Goal: Transaction & Acquisition: Purchase product/service

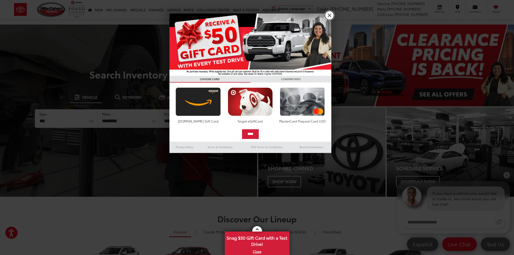
drag, startPoint x: 328, startPoint y: 16, endPoint x: 125, endPoint y: 18, distance: 203.5
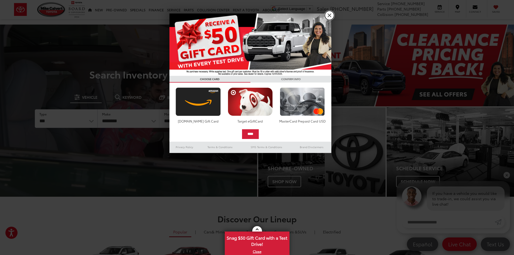
click at [328, 16] on link "X" at bounding box center [329, 15] width 9 height 9
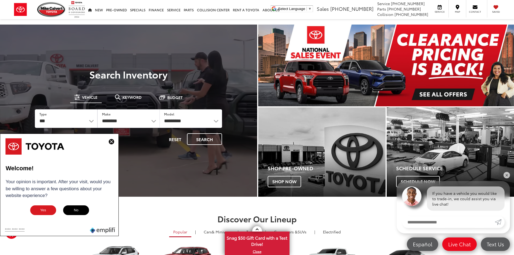
click at [110, 142] on img at bounding box center [111, 141] width 5 height 5
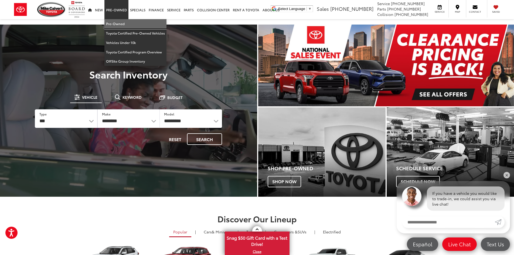
click at [116, 22] on link "Pre-Owned" at bounding box center [135, 23] width 62 height 9
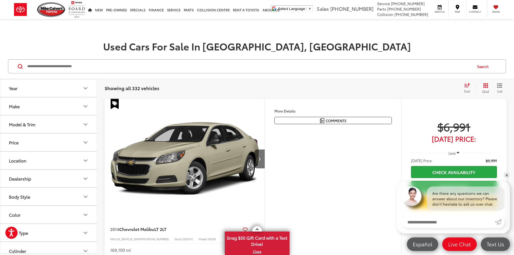
click at [58, 67] on input "Search by Make, Model, or Keyword" at bounding box center [249, 66] width 445 height 13
type input "********"
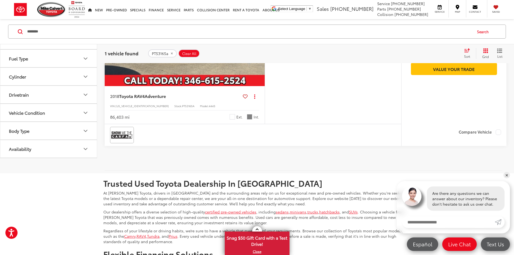
scroll to position [135, 0]
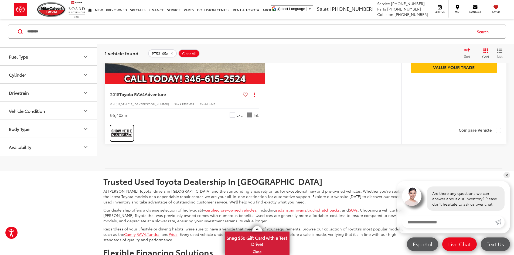
click at [119, 140] on img at bounding box center [122, 133] width 22 height 14
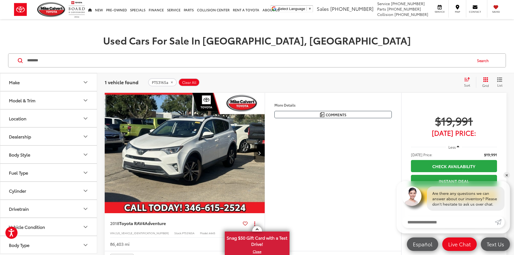
scroll to position [0, 0]
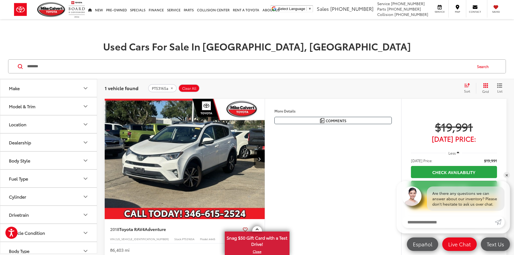
click at [71, 69] on input "********" at bounding box center [249, 66] width 445 height 13
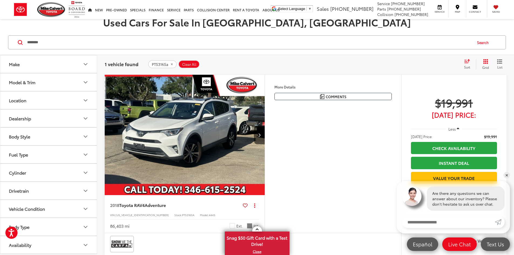
scroll to position [81, 0]
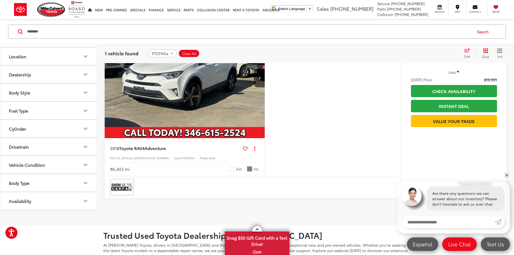
click at [214, 129] on img "2018 Toyota RAV4 Adventure 0" at bounding box center [184, 78] width 161 height 121
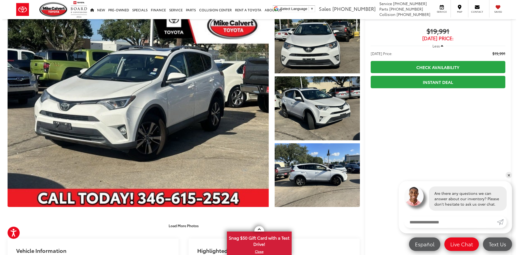
scroll to position [27, 0]
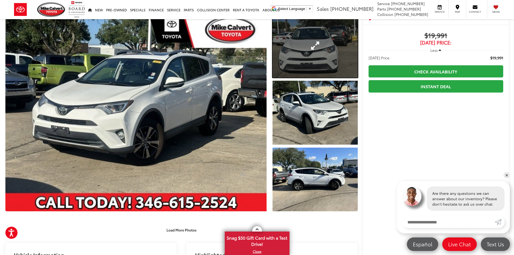
click at [290, 59] on link "Expand Photo 1" at bounding box center [315, 46] width 85 height 64
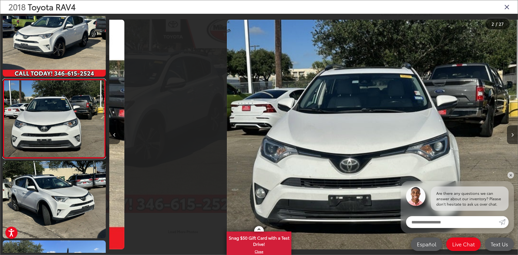
scroll to position [0, 409]
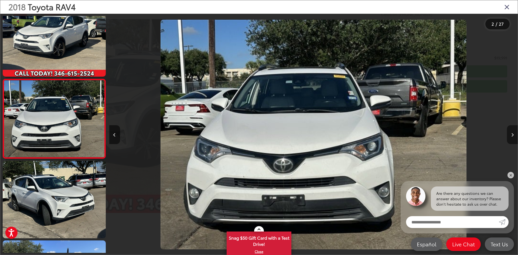
click at [512, 133] on icon "Next image" at bounding box center [512, 135] width 2 height 4
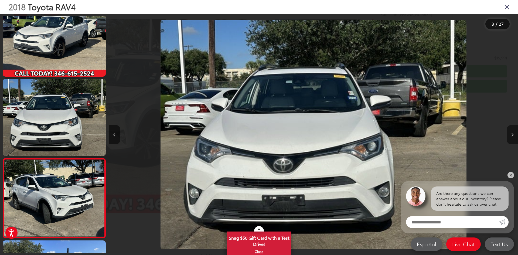
scroll to position [0, 519]
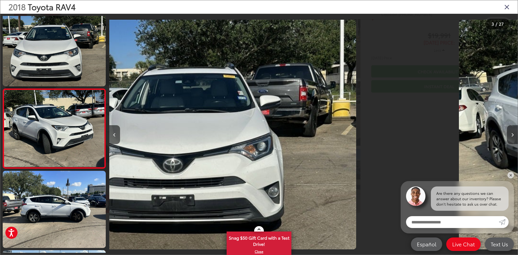
click at [512, 133] on icon "Next image" at bounding box center [512, 135] width 2 height 4
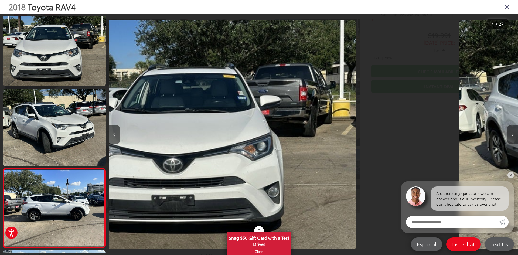
scroll to position [0, 548]
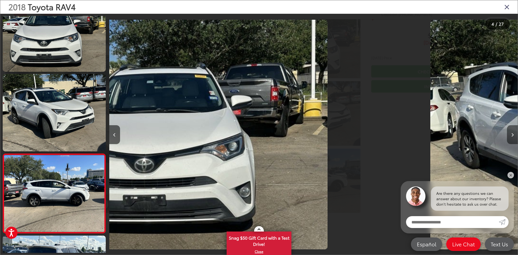
click at [512, 133] on icon "Next image" at bounding box center [512, 135] width 2 height 4
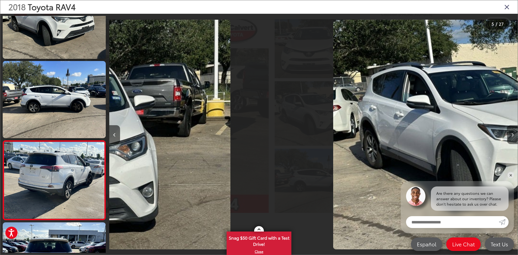
scroll to position [0, 790]
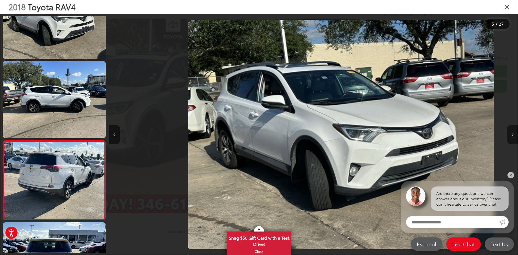
click at [512, 133] on icon "Next image" at bounding box center [512, 135] width 2 height 4
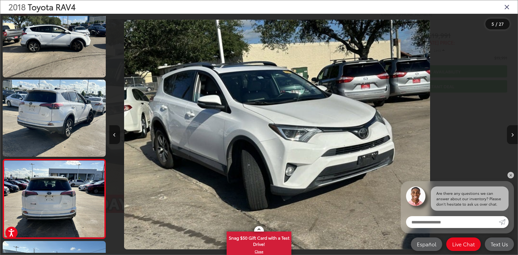
scroll to position [0, 0]
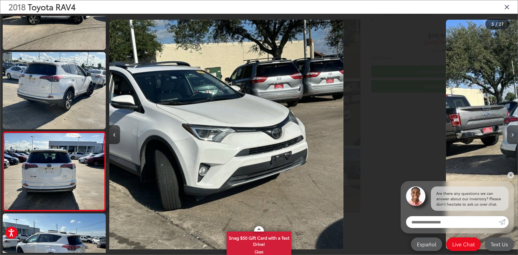
click at [512, 133] on icon "Next image" at bounding box center [512, 135] width 2 height 4
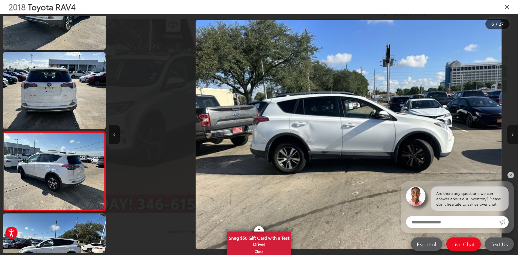
click at [512, 133] on icon "Next image" at bounding box center [512, 135] width 2 height 4
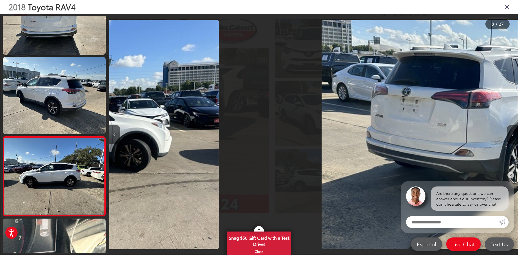
click at [512, 133] on icon "Next image" at bounding box center [512, 135] width 2 height 4
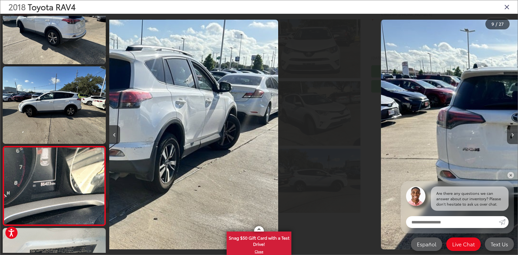
scroll to position [573, 0]
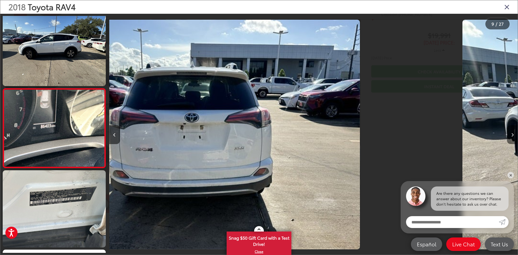
click at [512, 133] on icon "Next image" at bounding box center [512, 135] width 2 height 4
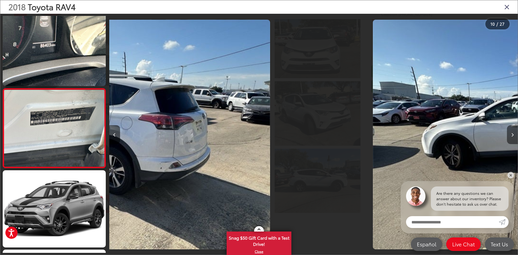
scroll to position [652, 0]
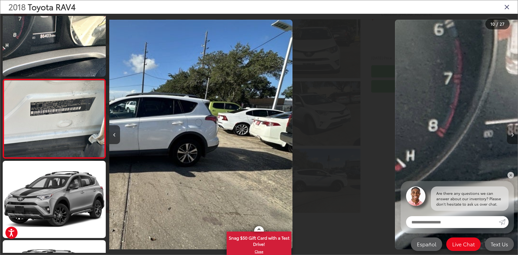
click at [512, 133] on icon "Next image" at bounding box center [512, 135] width 2 height 4
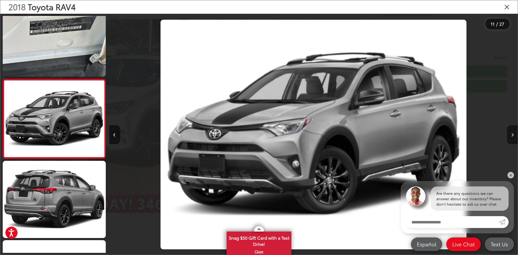
click at [512, 133] on icon "Next image" at bounding box center [512, 135] width 2 height 4
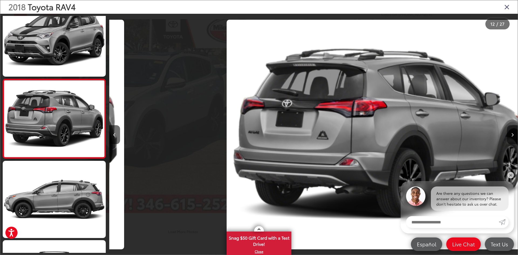
click at [512, 133] on icon "Next image" at bounding box center [512, 135] width 2 height 4
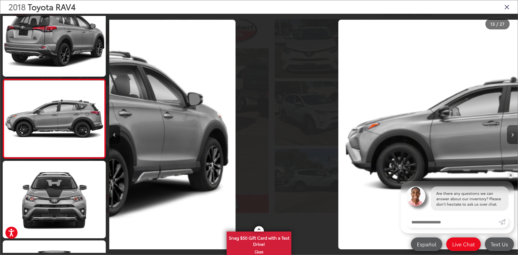
click at [512, 133] on icon "Next image" at bounding box center [512, 135] width 2 height 4
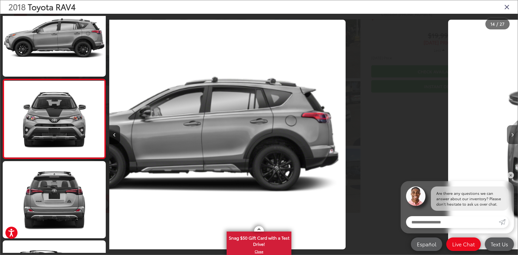
click at [512, 133] on icon "Next image" at bounding box center [512, 135] width 2 height 4
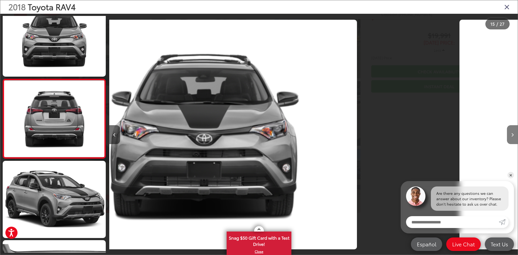
click at [512, 133] on icon "Next image" at bounding box center [512, 135] width 2 height 4
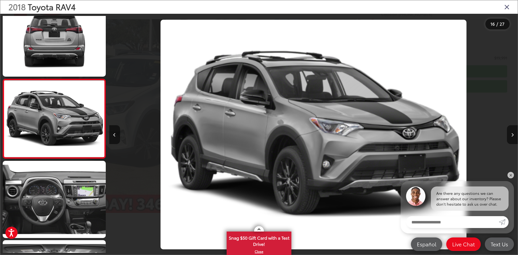
click at [505, 7] on icon "Close gallery" at bounding box center [506, 6] width 5 height 7
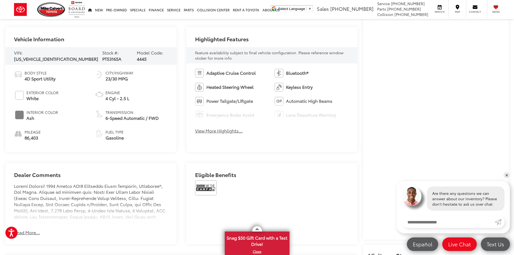
click at [218, 130] on button "View More Highlights..." at bounding box center [218, 131] width 47 height 6
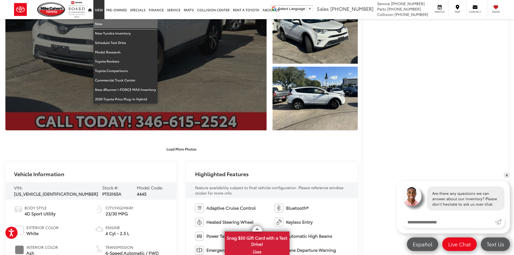
click at [99, 22] on link "New" at bounding box center [125, 23] width 64 height 9
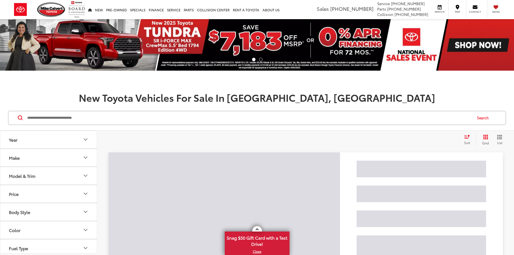
click at [60, 118] on input "Search by Make, Model, or Keyword" at bounding box center [249, 117] width 445 height 13
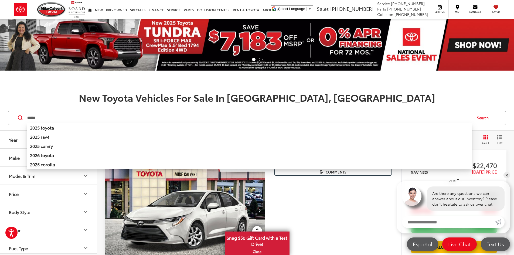
type input "******"
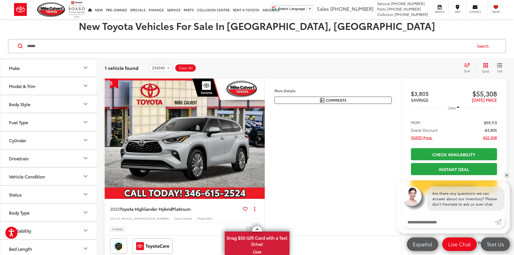
scroll to position [81, 0]
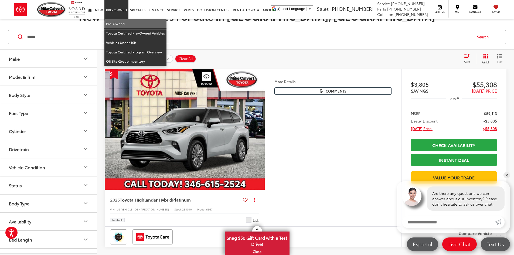
drag, startPoint x: 113, startPoint y: 22, endPoint x: 39, endPoint y: 40, distance: 76.6
click at [113, 22] on link "Pre-Owned" at bounding box center [135, 23] width 62 height 9
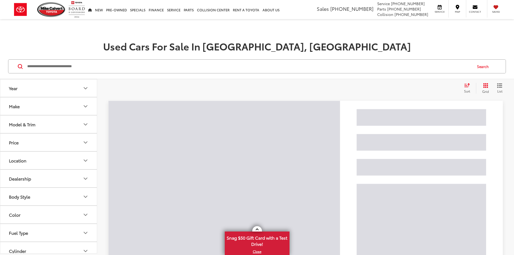
click at [75, 67] on input "Search by Make, Model, or Keyword" at bounding box center [249, 66] width 445 height 13
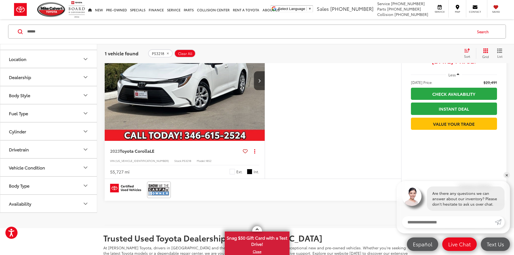
scroll to position [81, 0]
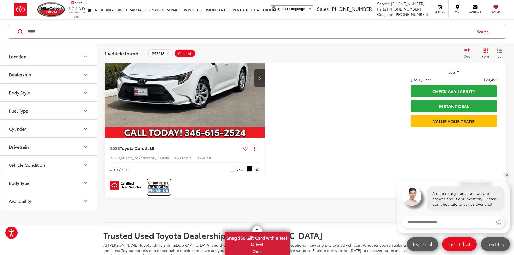
click at [156, 194] on img at bounding box center [159, 187] width 22 height 14
click at [88, 29] on input "******" at bounding box center [249, 31] width 445 height 13
paste input "**"
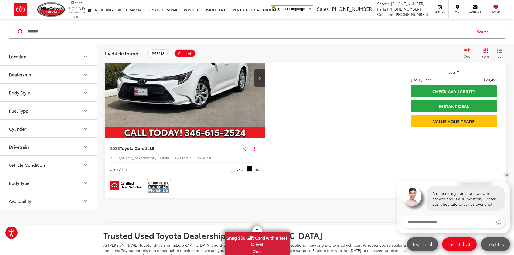
type input "********"
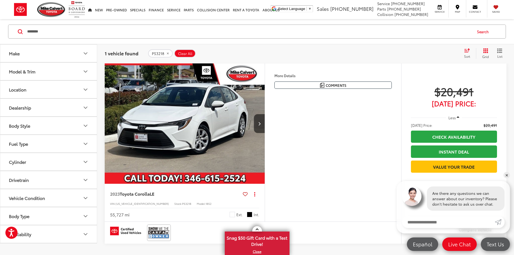
scroll to position [35, 0]
